Goal: Understand process/instructions

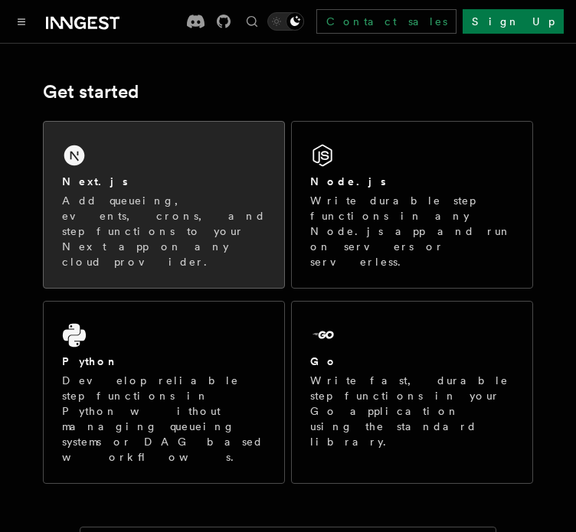
click at [205, 162] on div "Next.js Add queueing, events, crons, and step functions to your Next app on any…" at bounding box center [164, 205] width 241 height 166
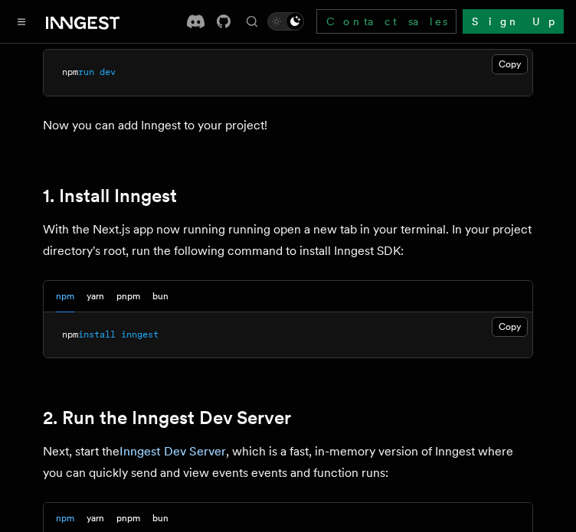
scroll to position [791, 0]
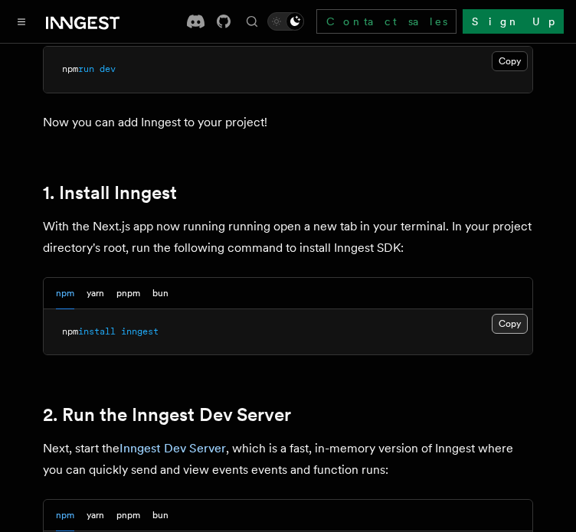
click at [496, 314] on button "Copy Copied" at bounding box center [510, 324] width 36 height 20
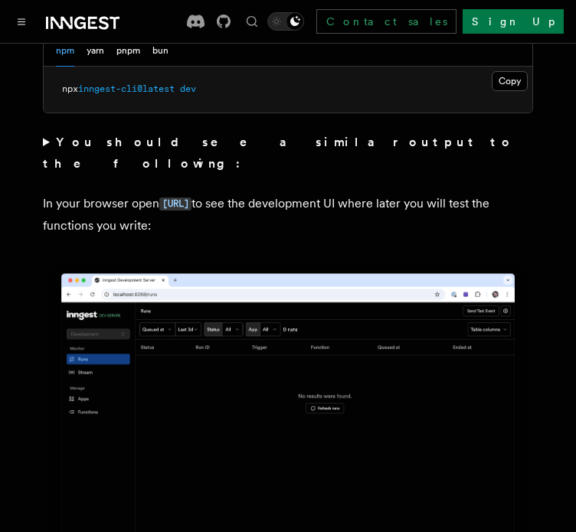
scroll to position [1256, 0]
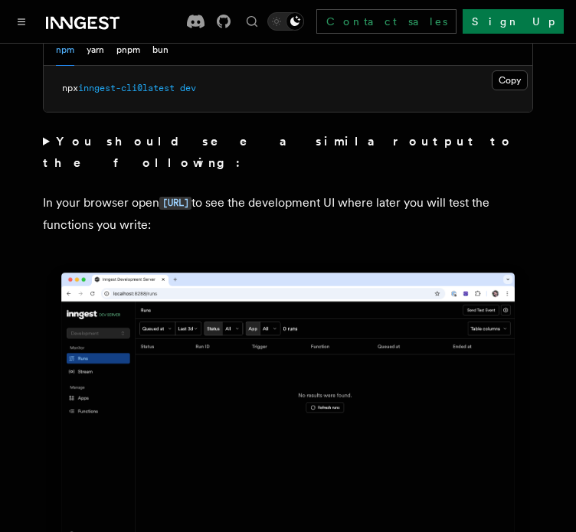
click at [195, 330] on img at bounding box center [288, 414] width 490 height 308
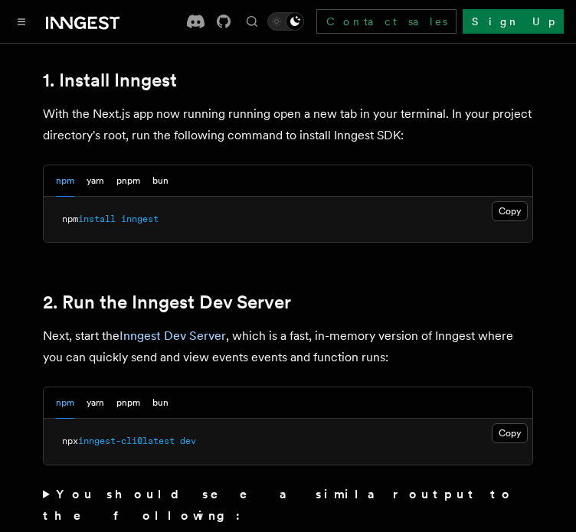
scroll to position [912, 0]
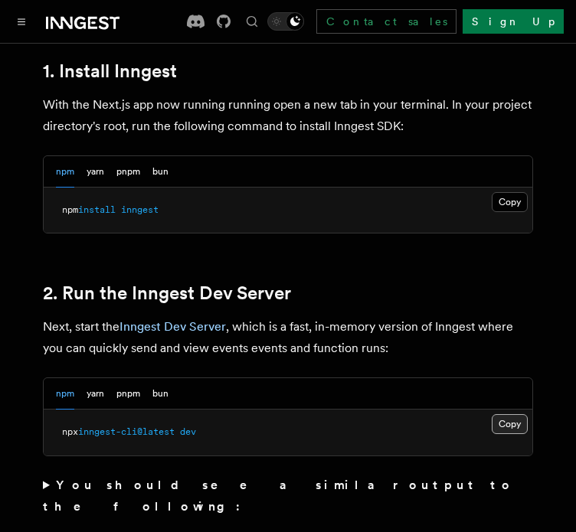
click at [518, 414] on button "Copy Copied" at bounding box center [510, 424] width 36 height 20
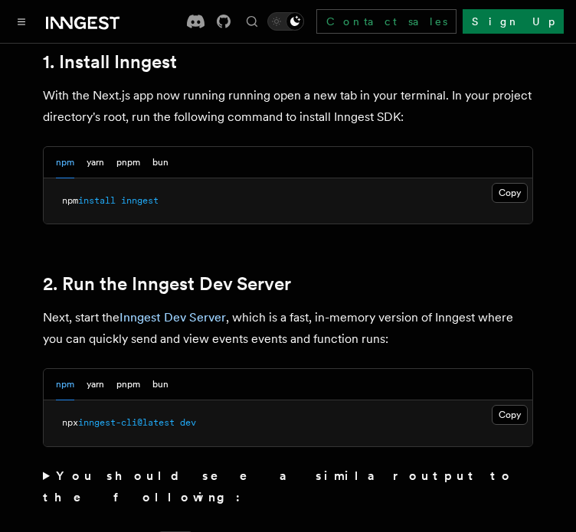
scroll to position [930, 0]
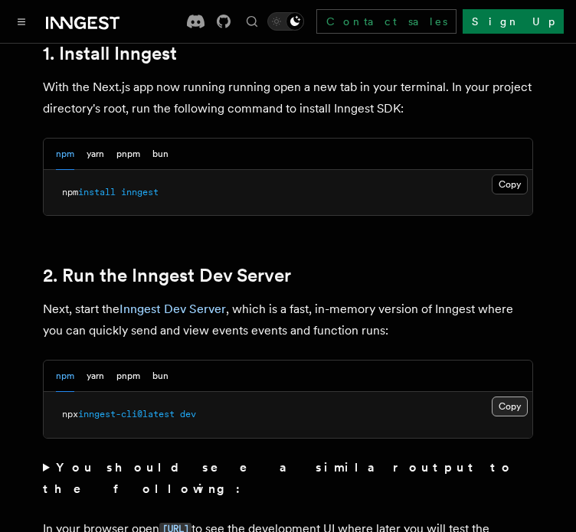
click at [512, 397] on button "Copy Copied" at bounding box center [510, 407] width 36 height 20
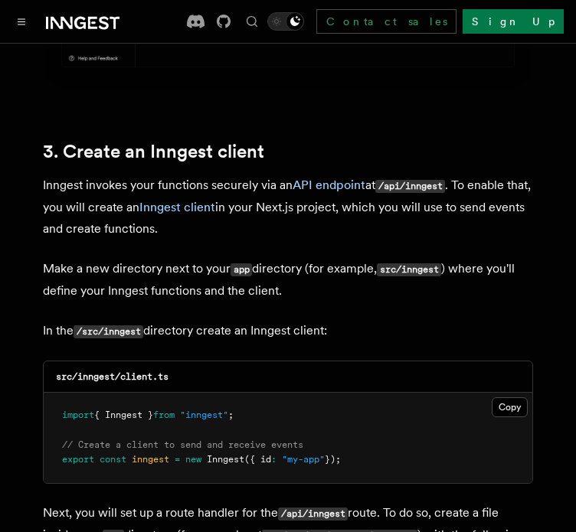
scroll to position [1737, 0]
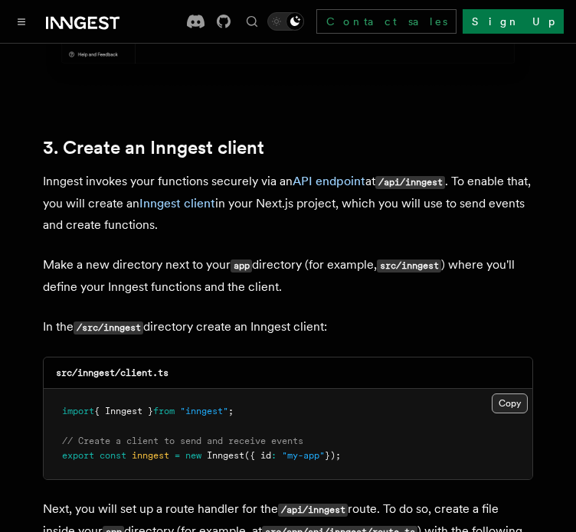
click at [506, 394] on button "Copy Copied" at bounding box center [510, 404] width 36 height 20
click at [502, 394] on button "Copy Copied" at bounding box center [510, 404] width 36 height 20
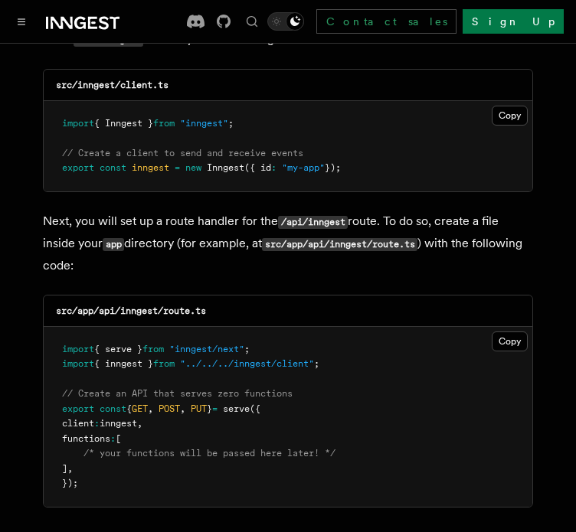
scroll to position [2090, 0]
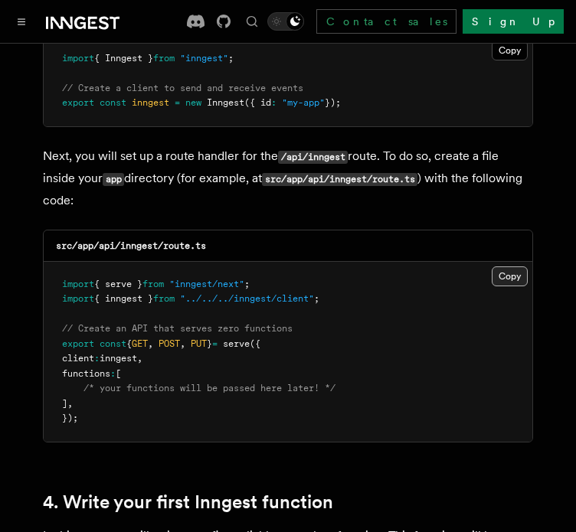
click at [496, 267] on button "Copy Copied" at bounding box center [510, 277] width 36 height 20
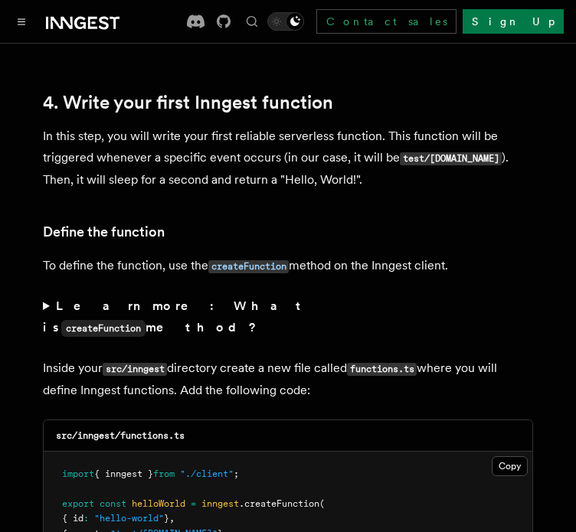
scroll to position [2490, 0]
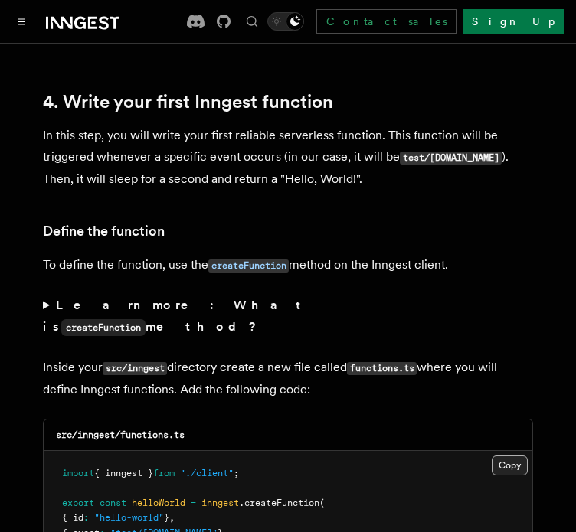
click at [512, 456] on button "Copy Copied" at bounding box center [510, 466] width 36 height 20
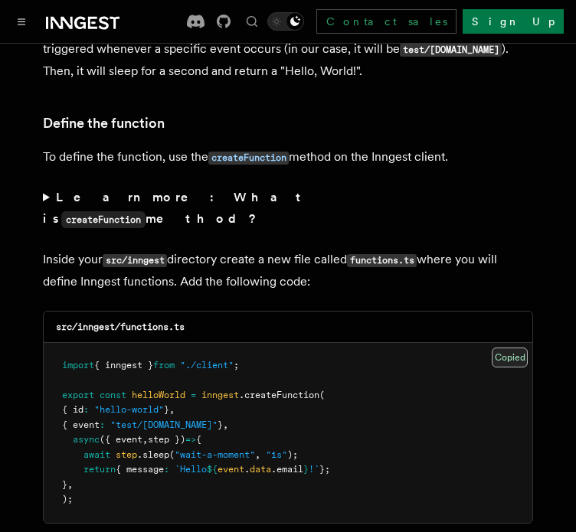
scroll to position [2611, 0]
